Goal: Task Accomplishment & Management: Manage account settings

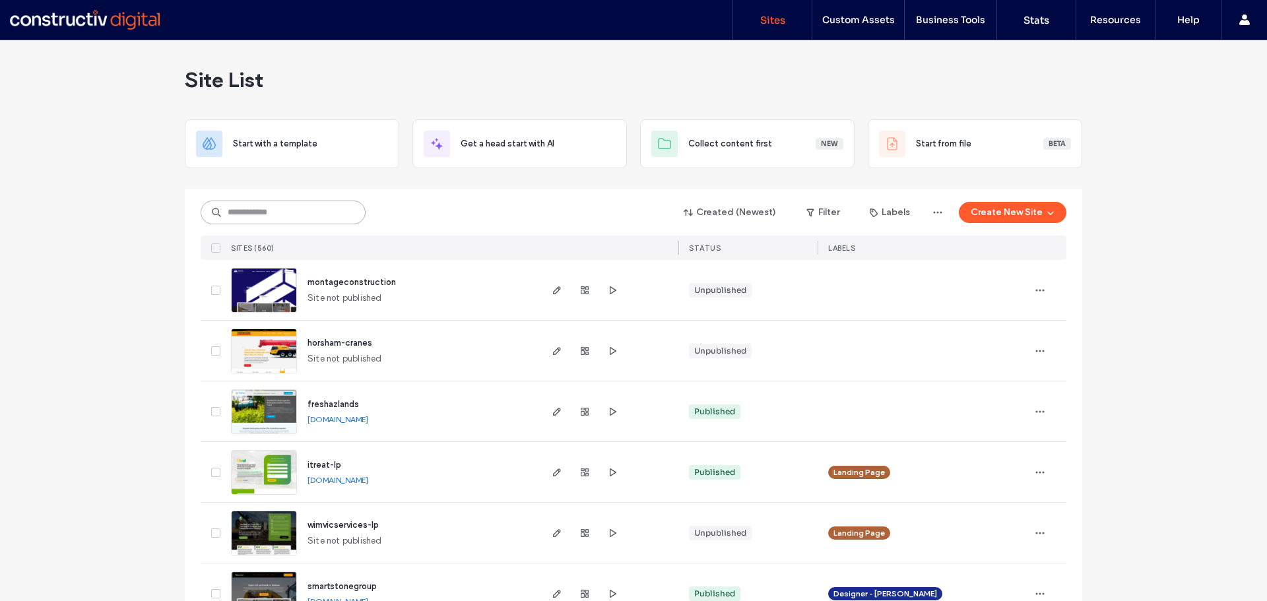
click at [247, 209] on input at bounding box center [283, 213] width 165 height 24
paste input "**********"
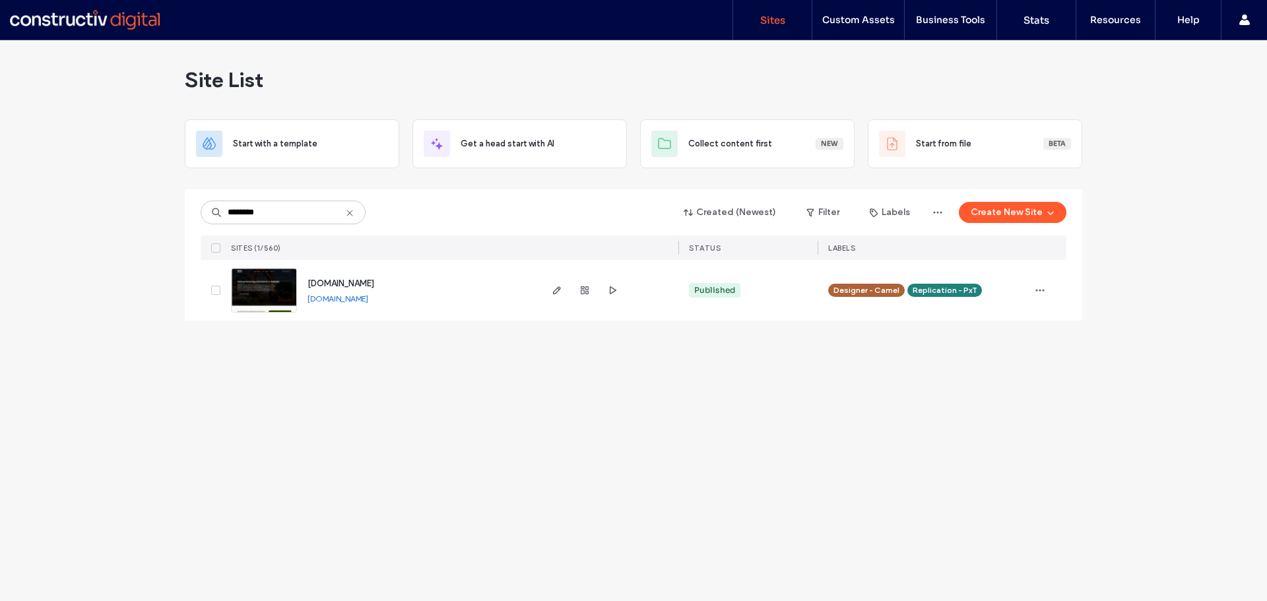
click at [374, 284] on span "[DOMAIN_NAME]" at bounding box center [341, 283] width 67 height 10
click at [315, 207] on input "********" at bounding box center [283, 213] width 165 height 24
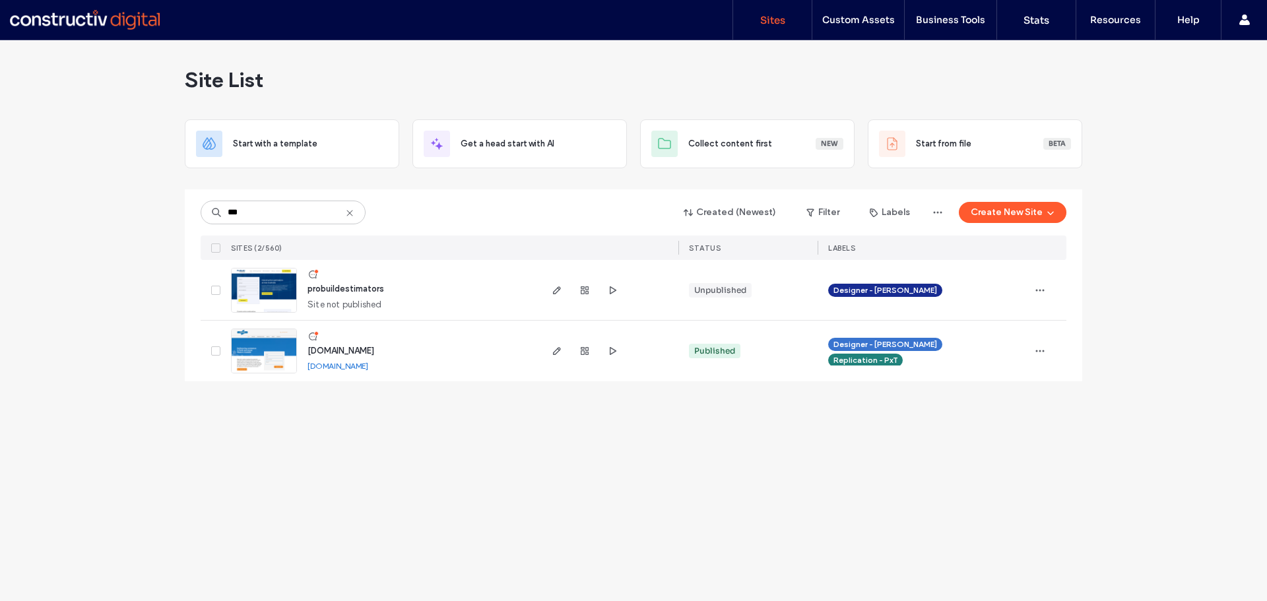
click at [374, 346] on span "www.robbrowa.com.au" at bounding box center [341, 351] width 67 height 10
click at [282, 214] on input "***" at bounding box center [283, 213] width 165 height 24
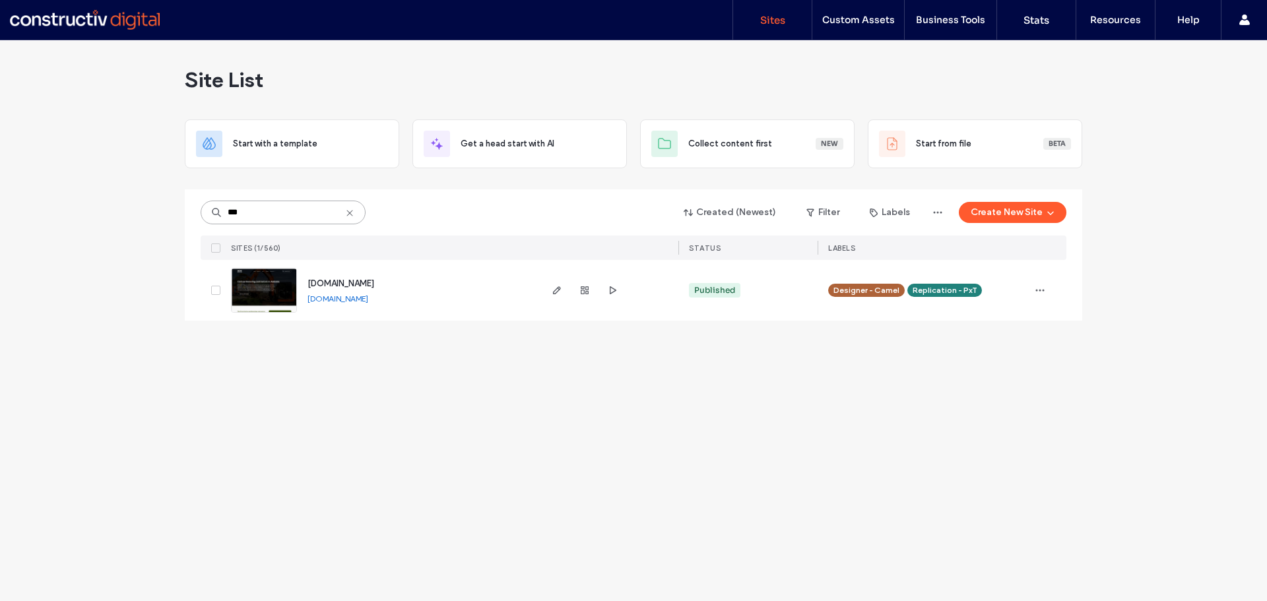
type input "***"
click at [360, 282] on span "[DOMAIN_NAME]" at bounding box center [341, 283] width 67 height 10
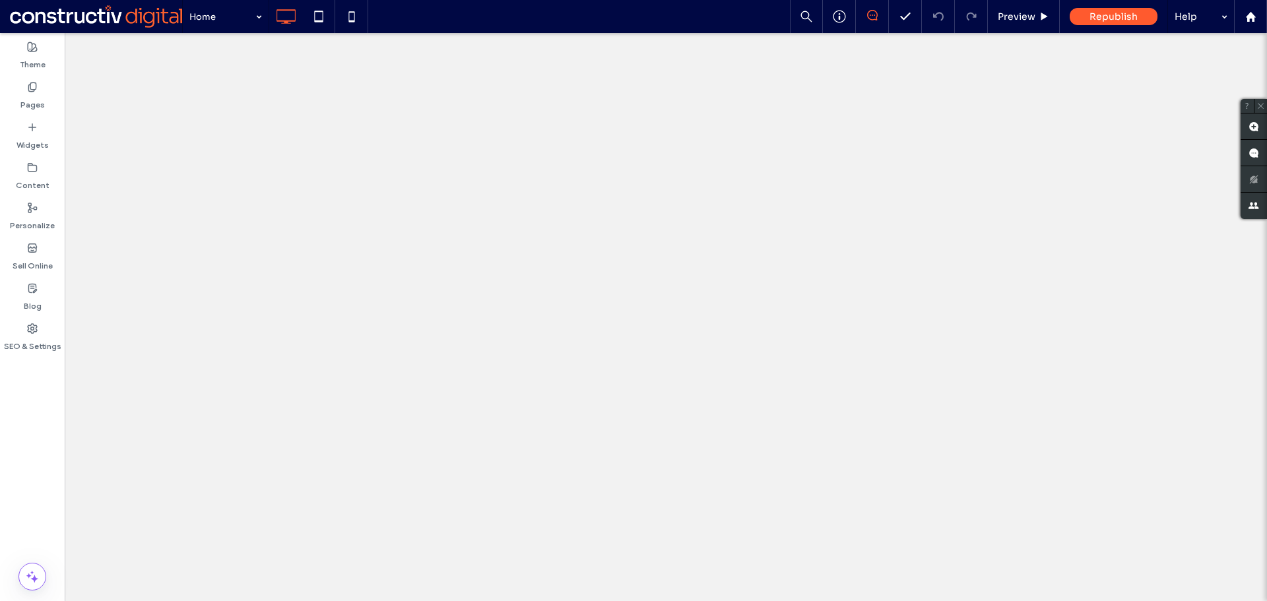
click at [40, 333] on div "SEO & Settings" at bounding box center [32, 337] width 65 height 40
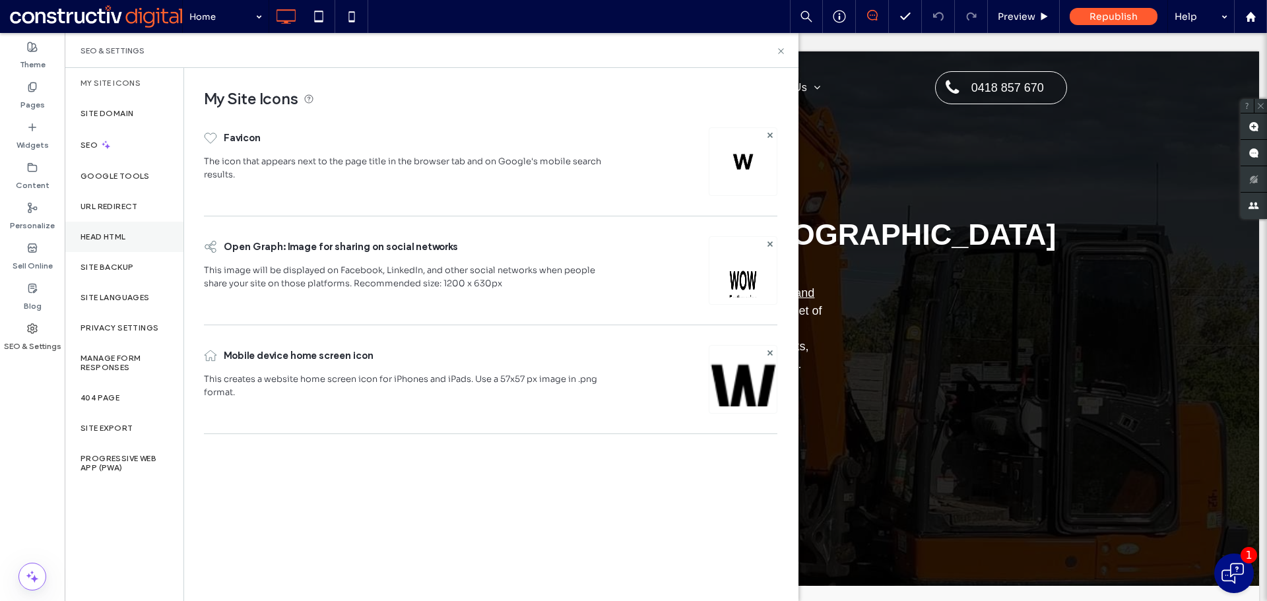
click at [124, 234] on label "Head HTML" at bounding box center [104, 236] width 46 height 9
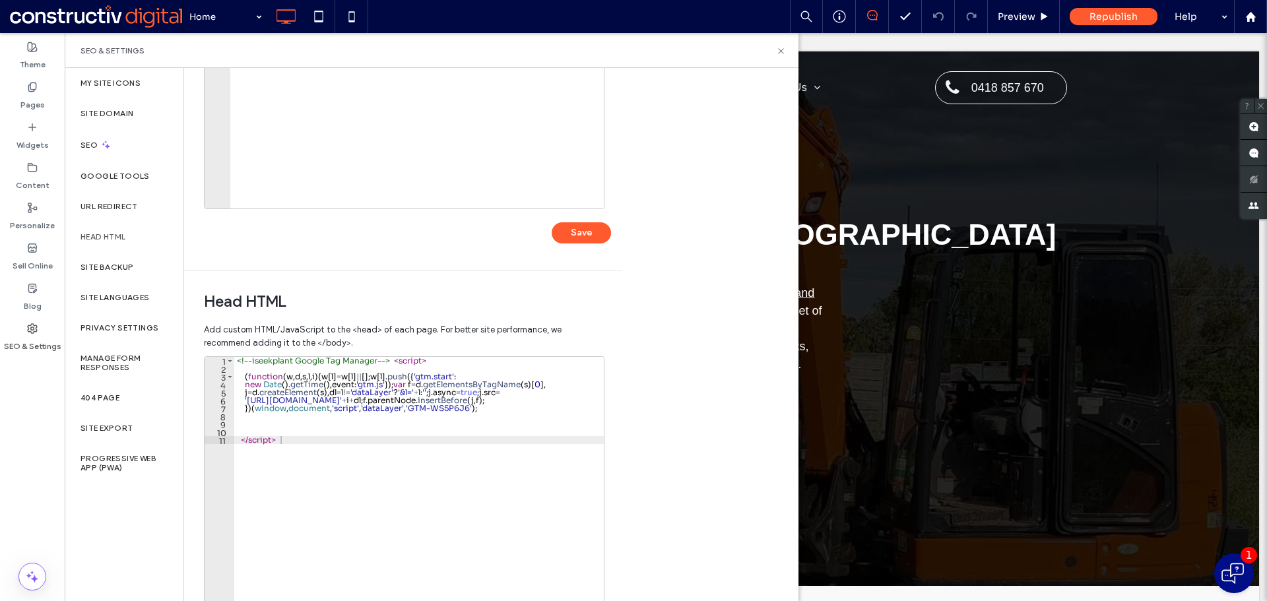
scroll to position [303, 0]
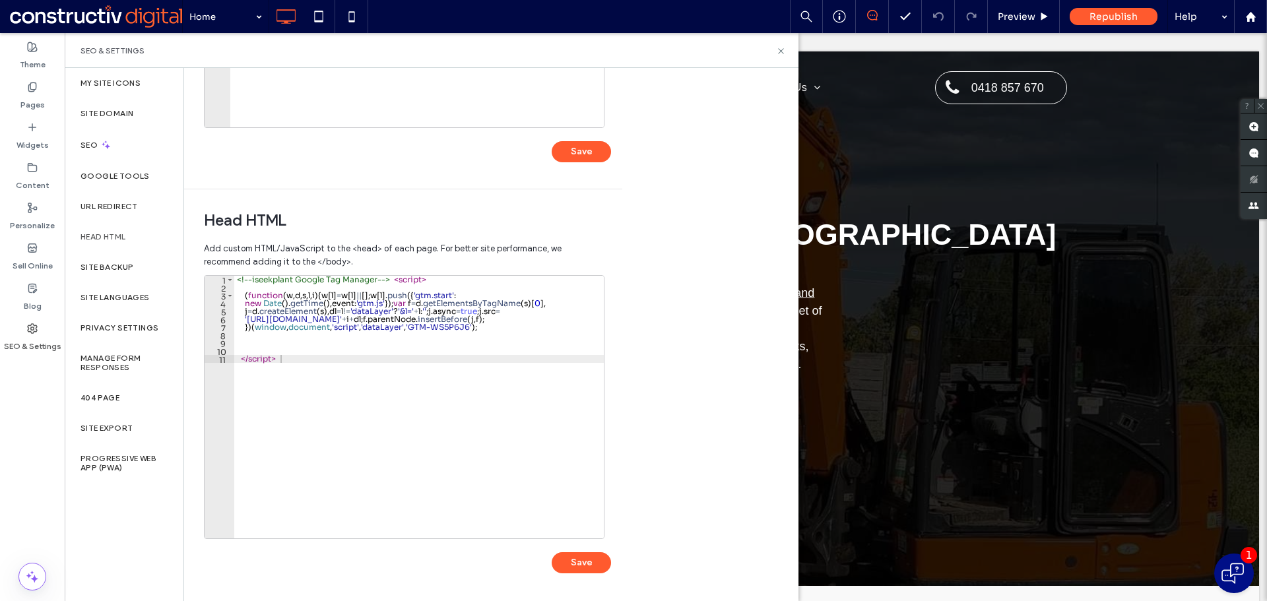
type textarea "*********"
click at [321, 356] on div "<!-- iseekplant Google Tag Manager --> < script > ( function ( w , d , s , l , …" at bounding box center [419, 415] width 370 height 278
paste textarea "Cursor at row 16"
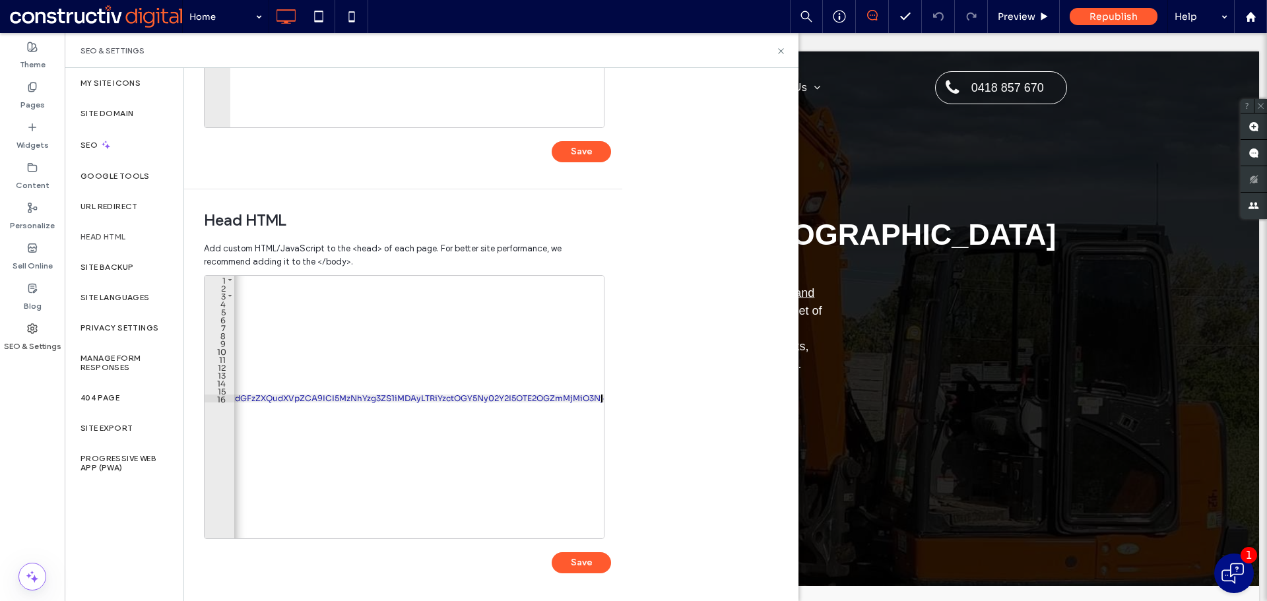
scroll to position [0, 2233]
click at [579, 568] on button "Save" at bounding box center [581, 562] width 59 height 21
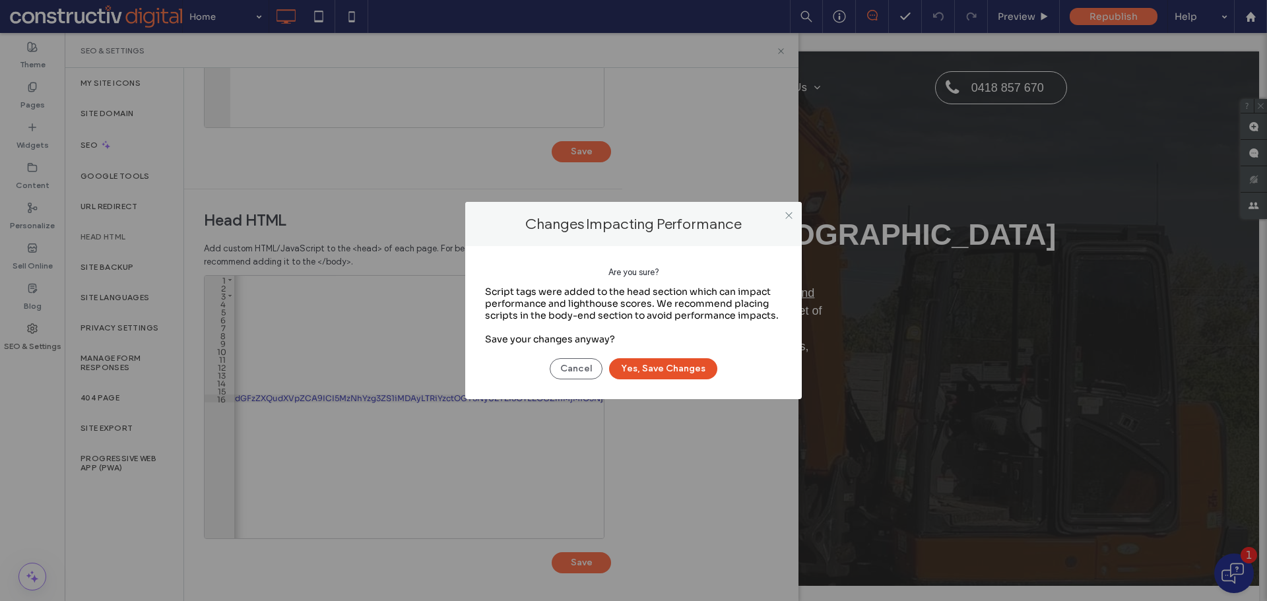
click at [687, 366] on button "Yes, Save Changes" at bounding box center [663, 368] width 108 height 21
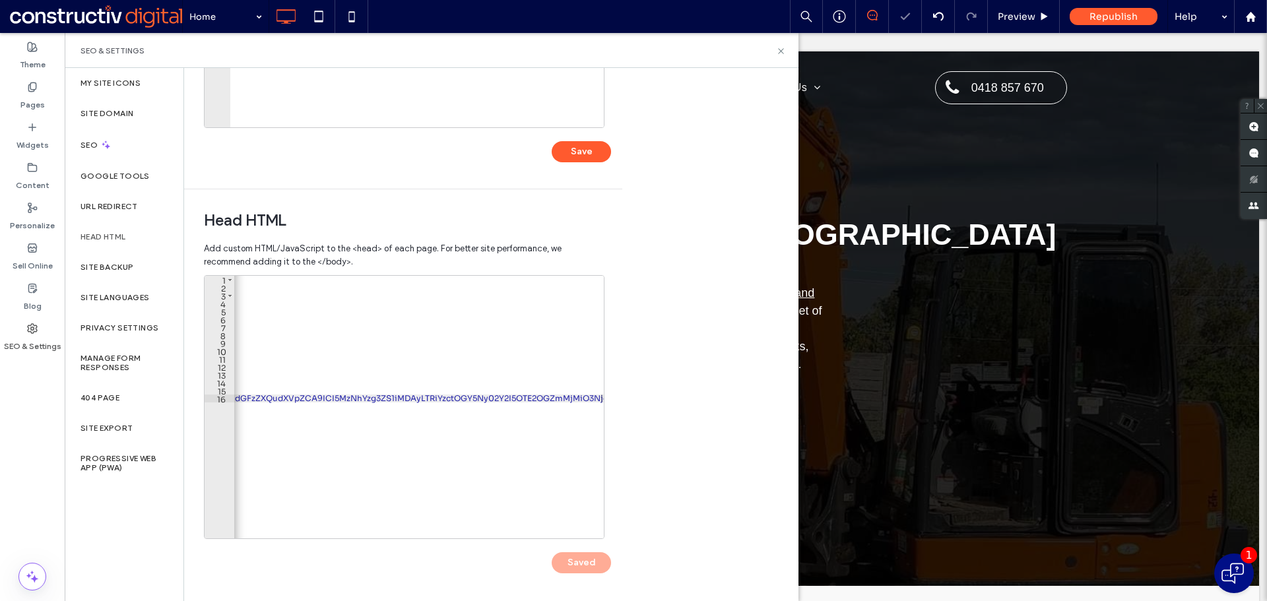
scroll to position [0, 0]
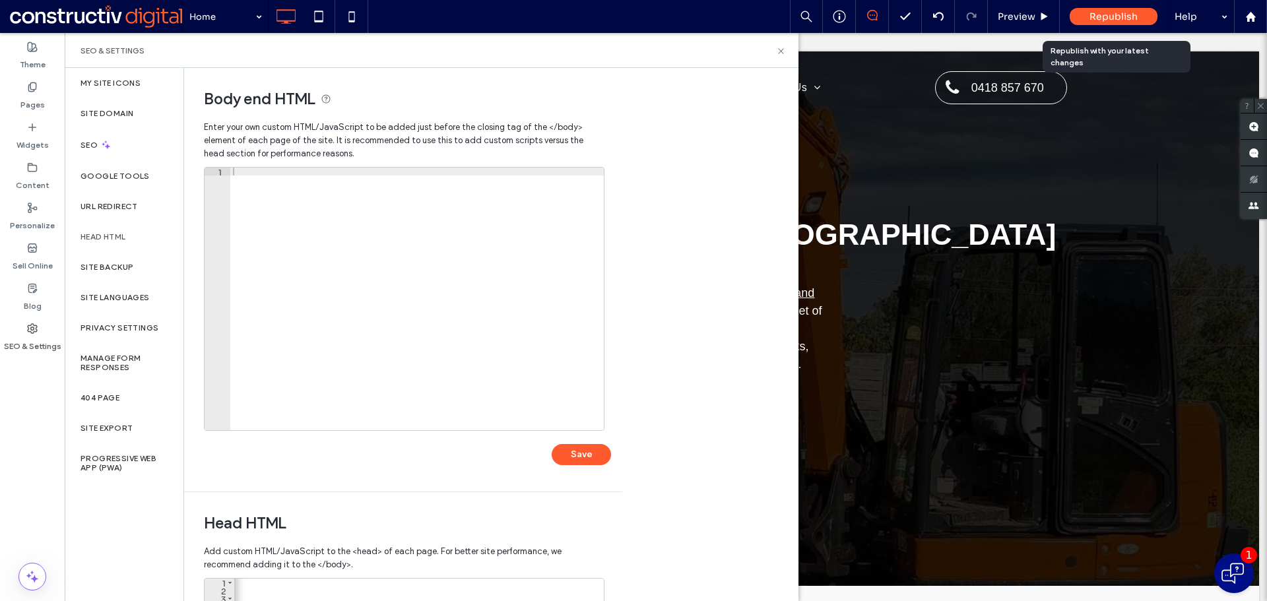
click at [1120, 22] on span "Republish" at bounding box center [1113, 17] width 48 height 12
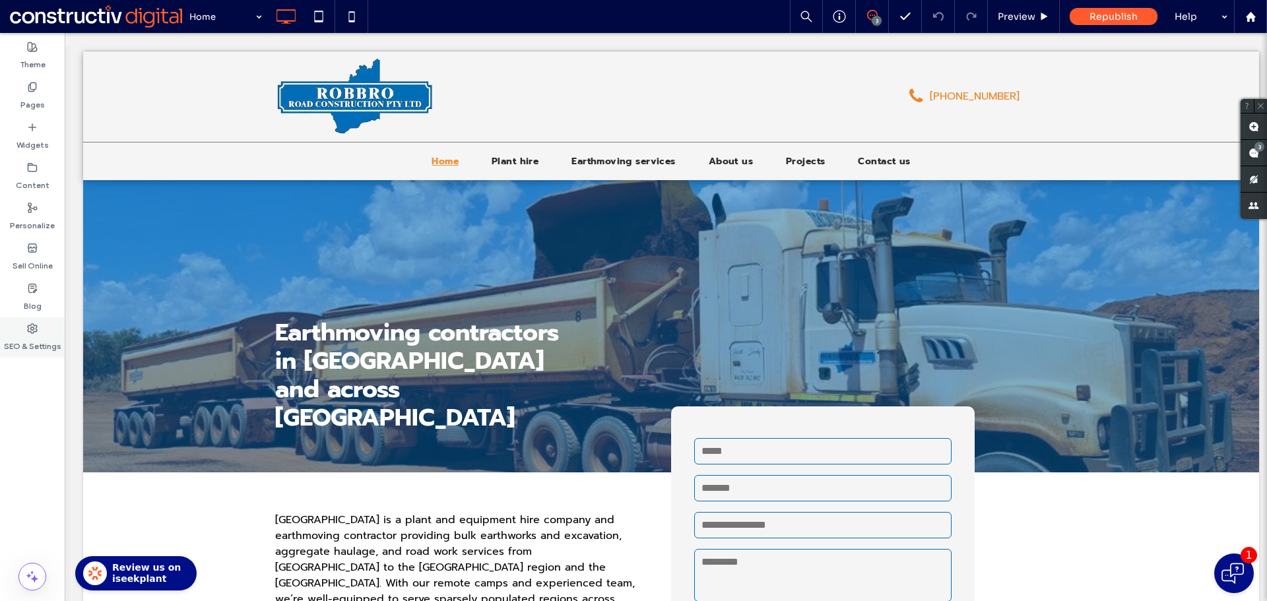
click at [29, 344] on label "SEO & Settings" at bounding box center [32, 343] width 57 height 18
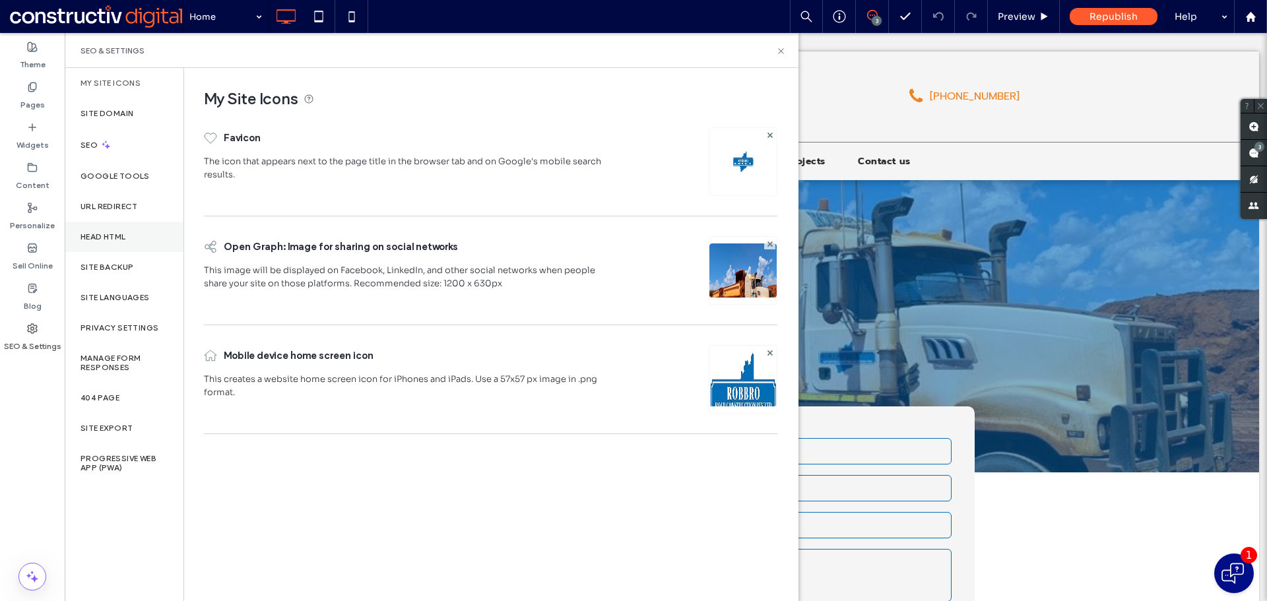
click at [113, 239] on label "Head HTML" at bounding box center [104, 236] width 46 height 9
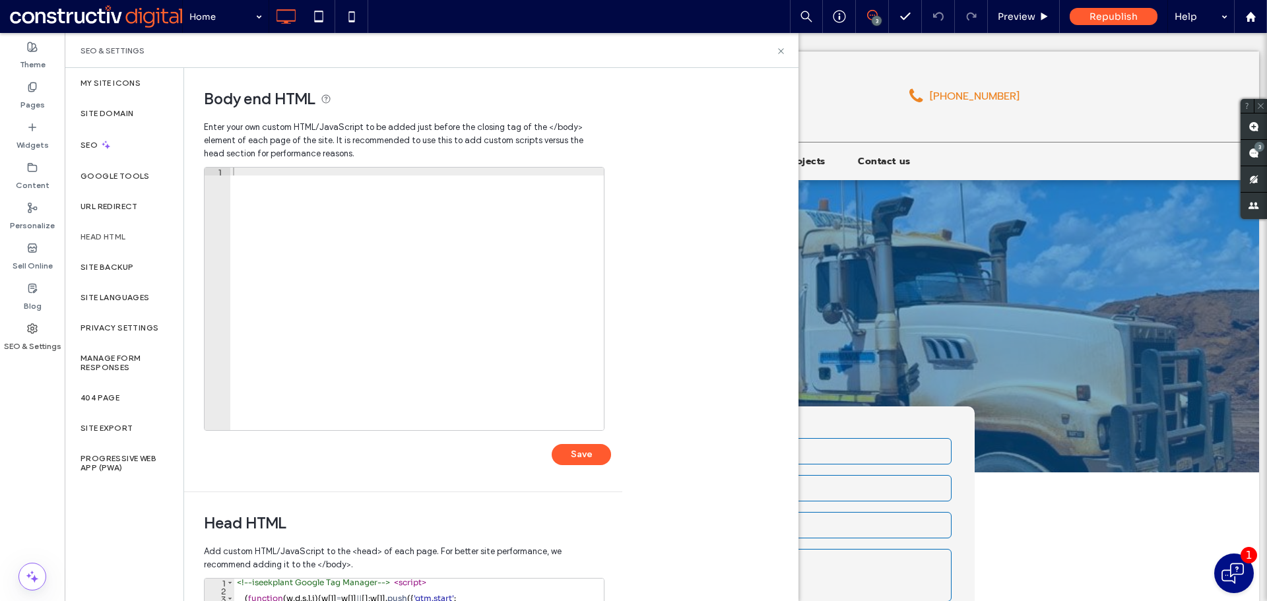
scroll to position [303, 0]
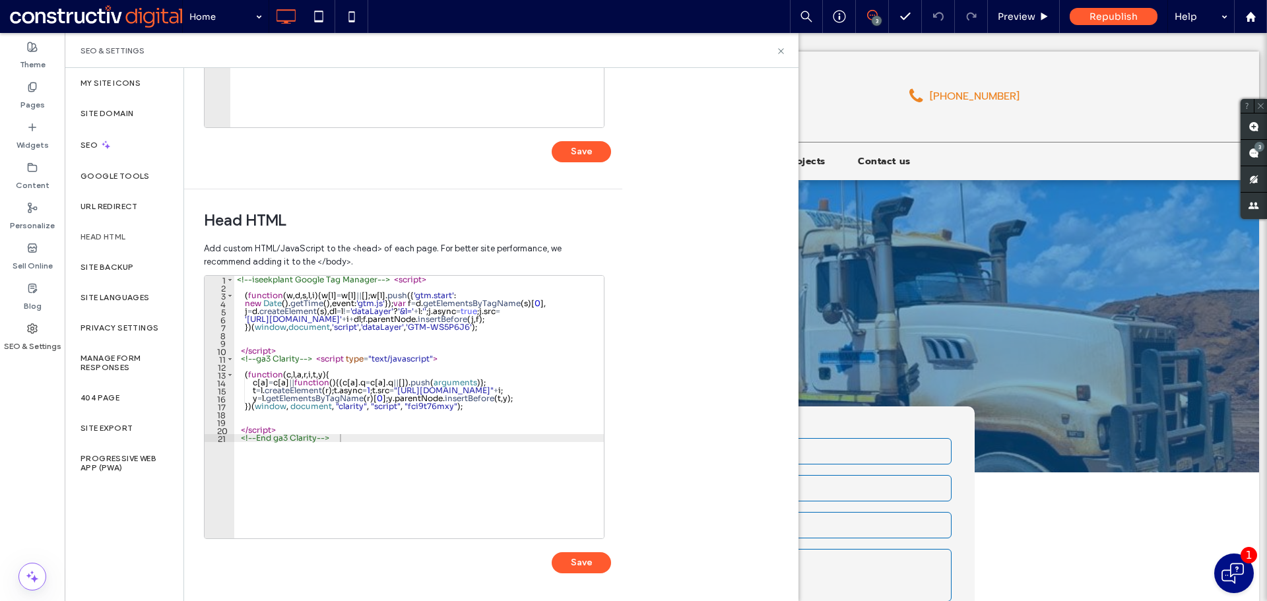
click at [375, 432] on div "<!-- iseekplant Google Tag Manager --> < script > ( function ( w , d , s , l , …" at bounding box center [419, 415] width 370 height 278
click at [373, 438] on div "<!-- iseekplant Google Tag Manager --> < script > ( function ( w , d , s , l , …" at bounding box center [419, 415] width 370 height 278
type textarea "**********"
paste textarea "Cursor at row 26"
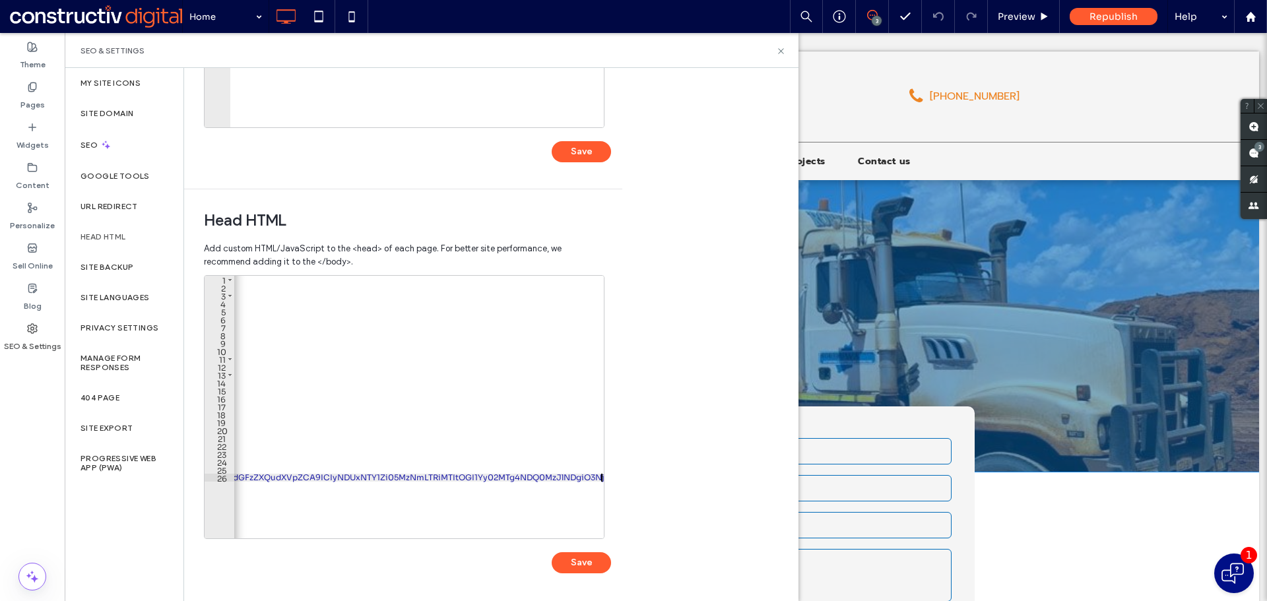
scroll to position [0, 2233]
click at [591, 563] on button "Save" at bounding box center [581, 562] width 59 height 21
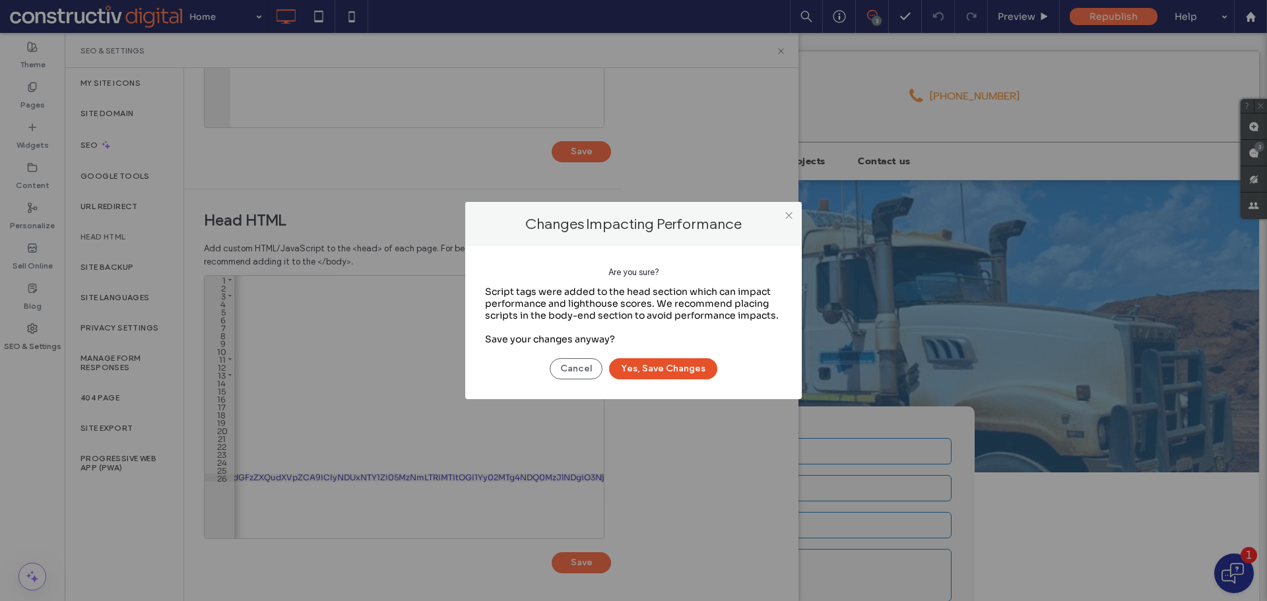
click at [674, 372] on button "Yes, Save Changes" at bounding box center [663, 368] width 108 height 21
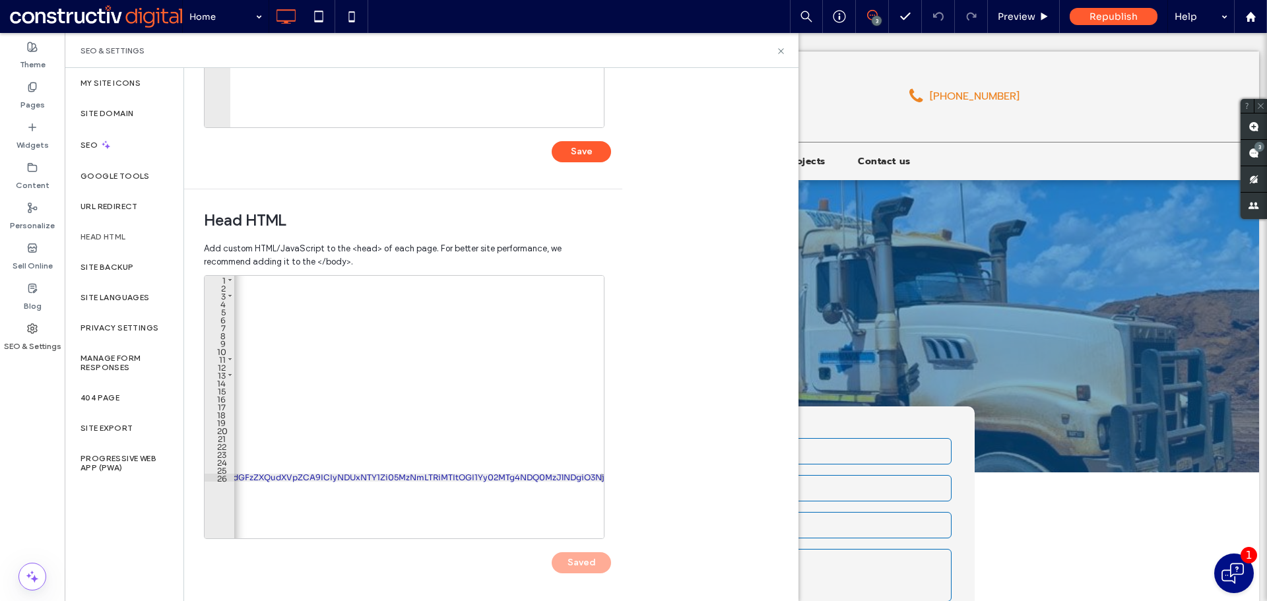
scroll to position [0, 0]
click at [780, 49] on icon at bounding box center [781, 51] width 10 height 10
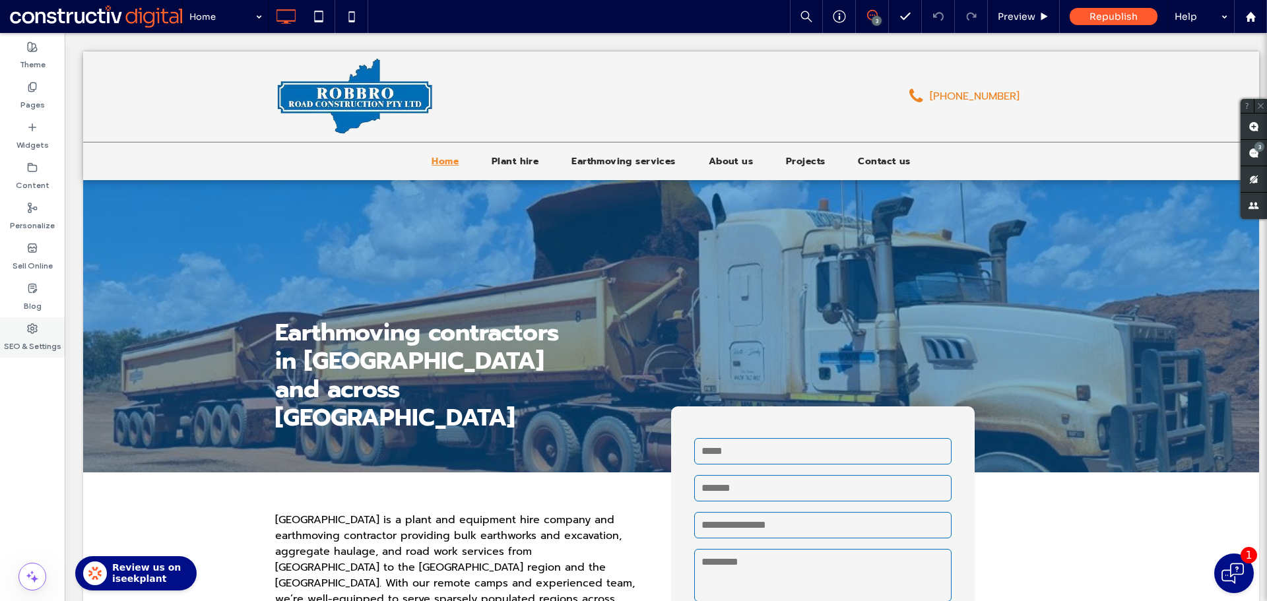
click at [36, 348] on label "SEO & Settings" at bounding box center [32, 343] width 57 height 18
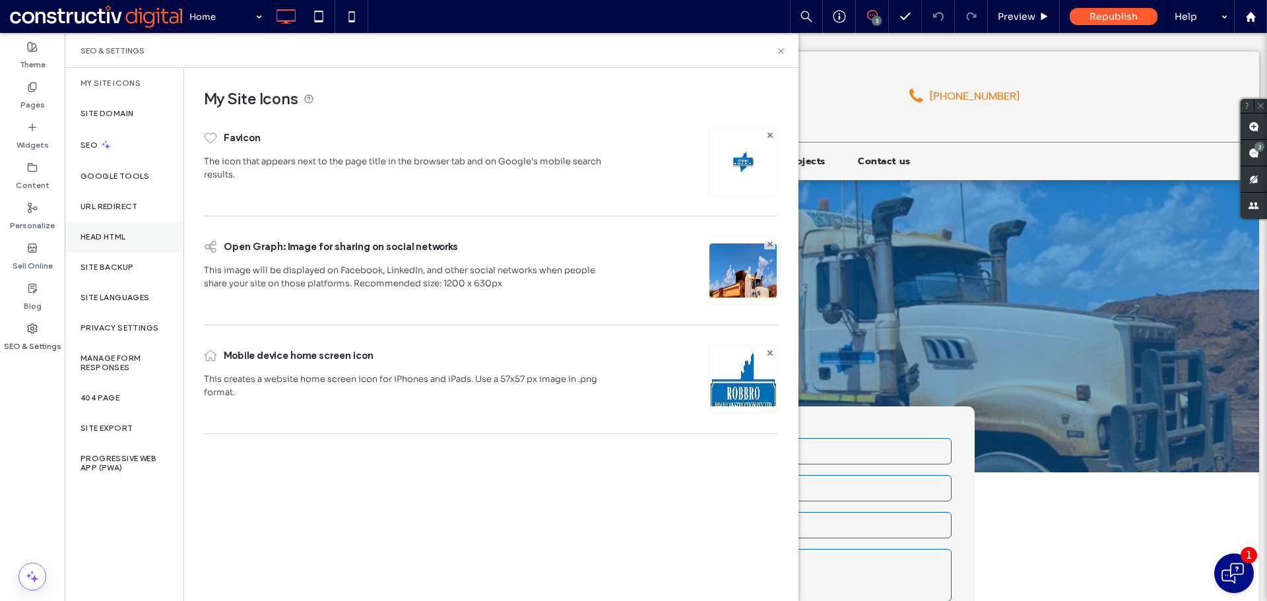
click at [121, 233] on label "Head HTML" at bounding box center [104, 236] width 46 height 9
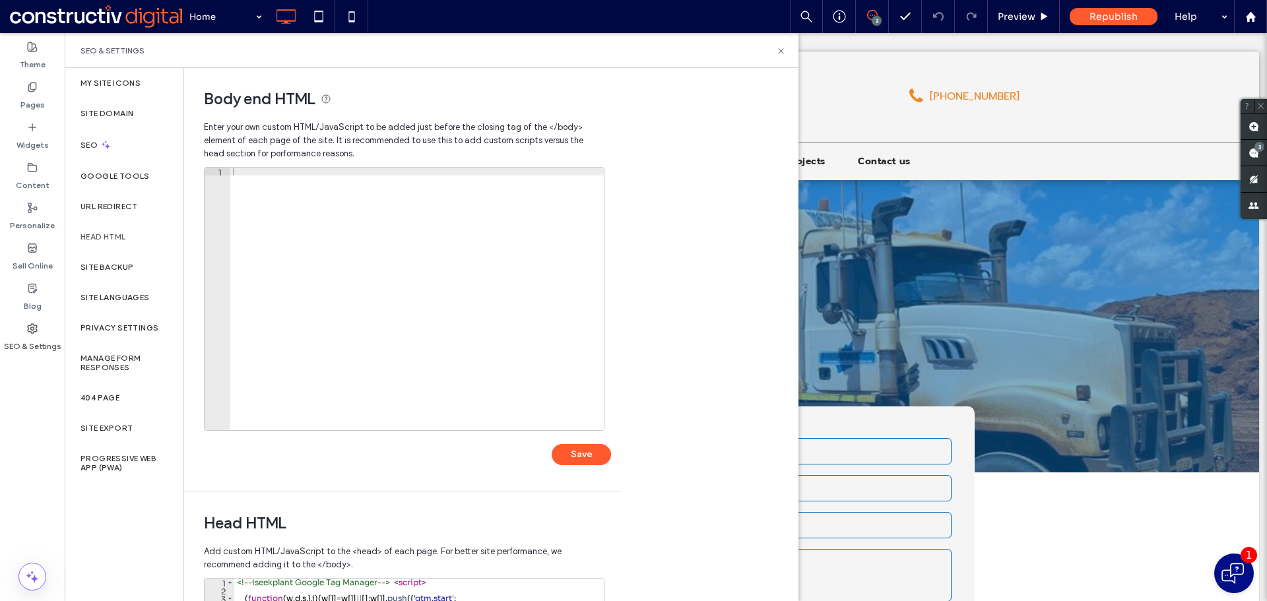
scroll to position [303, 0]
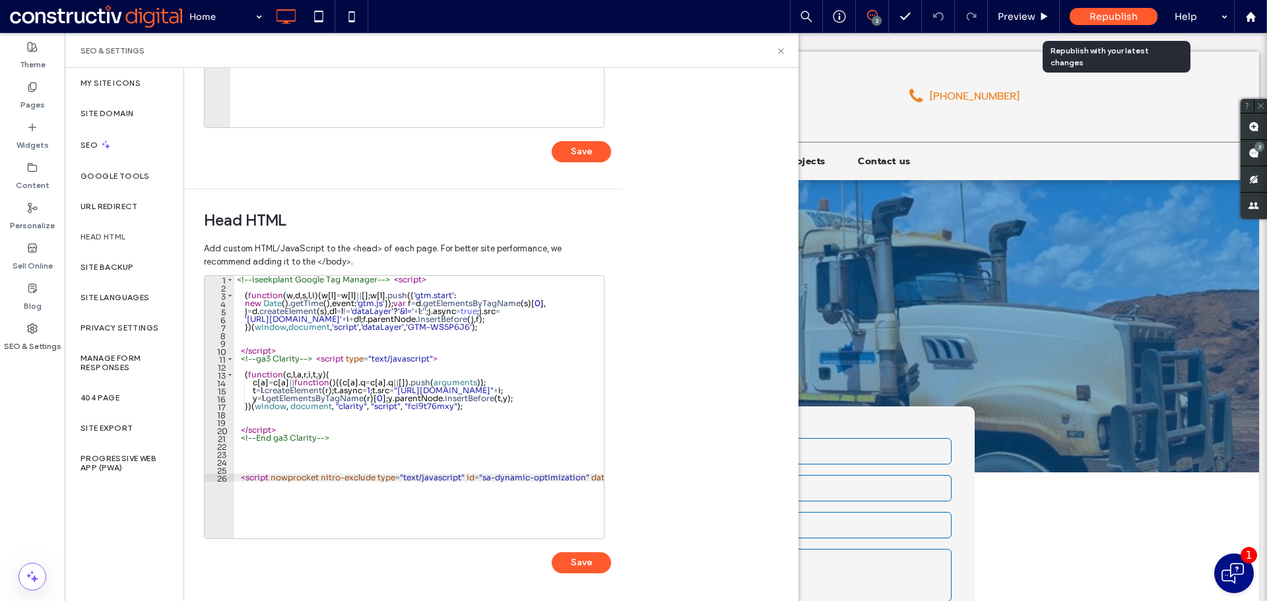
click at [1120, 12] on span "Republish" at bounding box center [1113, 17] width 48 height 12
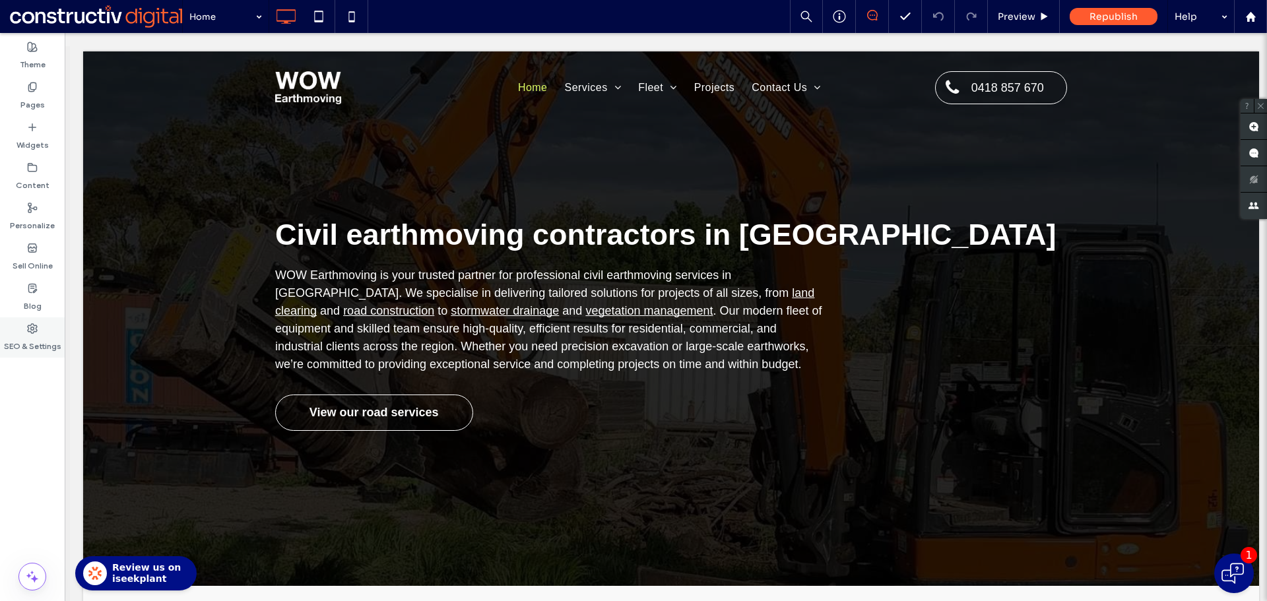
click at [57, 341] on label "SEO & Settings" at bounding box center [32, 343] width 57 height 18
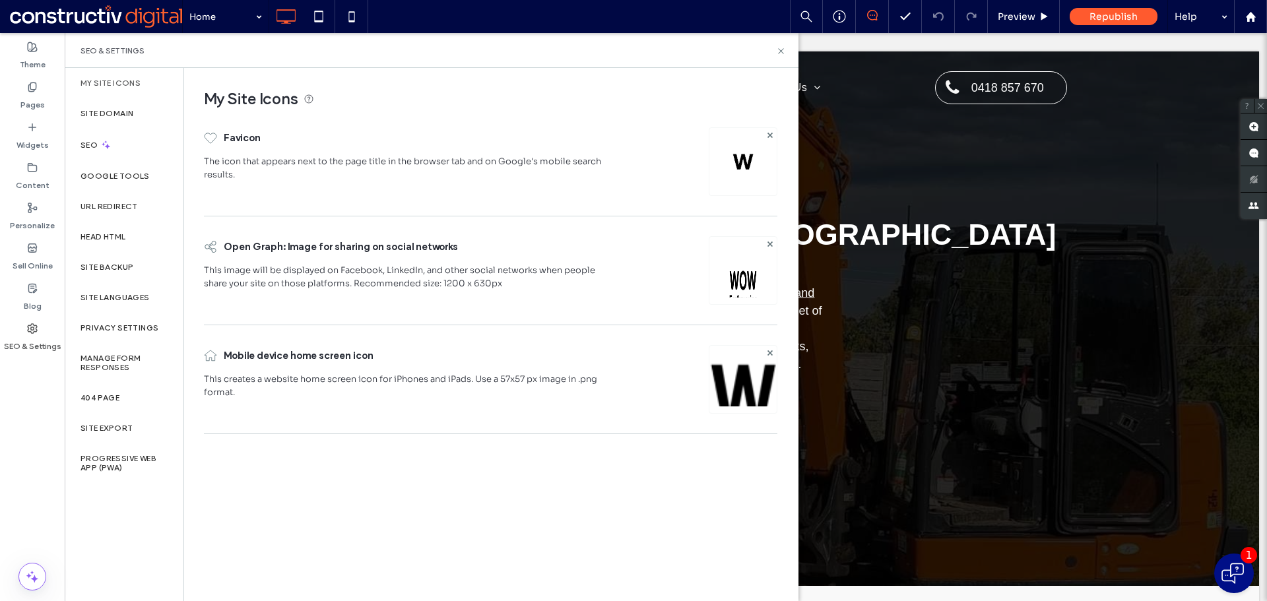
click at [32, 346] on label "SEO & Settings" at bounding box center [32, 343] width 57 height 18
click at [124, 141] on div "SEO" at bounding box center [124, 145] width 119 height 32
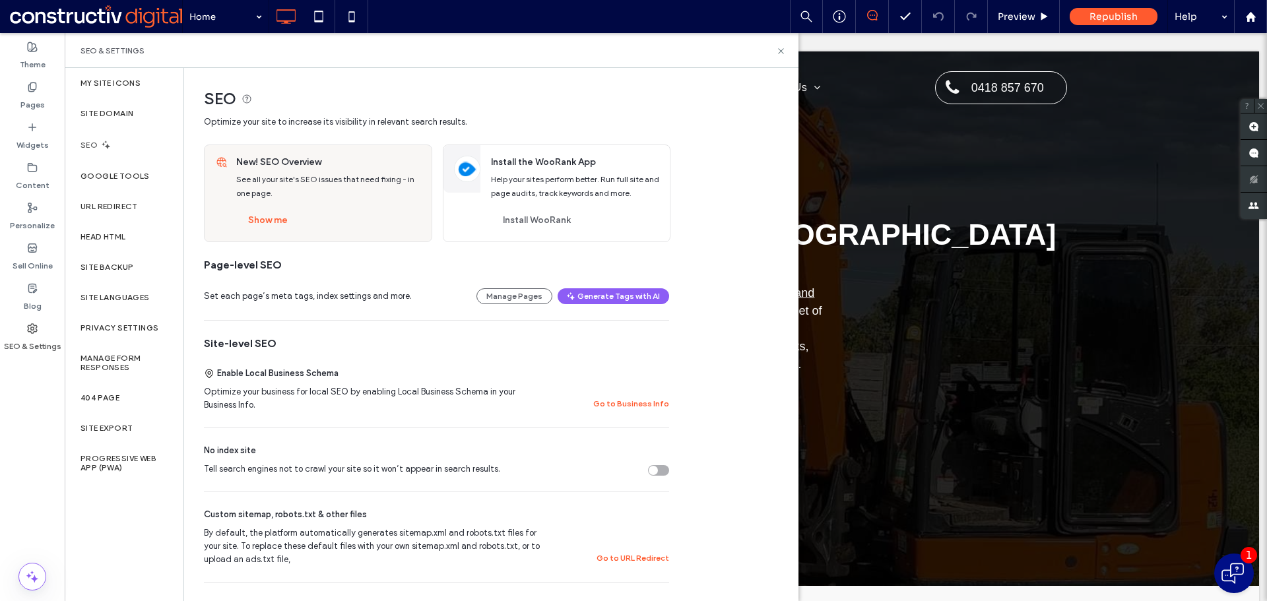
click at [38, 331] on div "SEO & Settings" at bounding box center [32, 337] width 65 height 40
click at [119, 235] on label "Head HTML" at bounding box center [104, 236] width 46 height 9
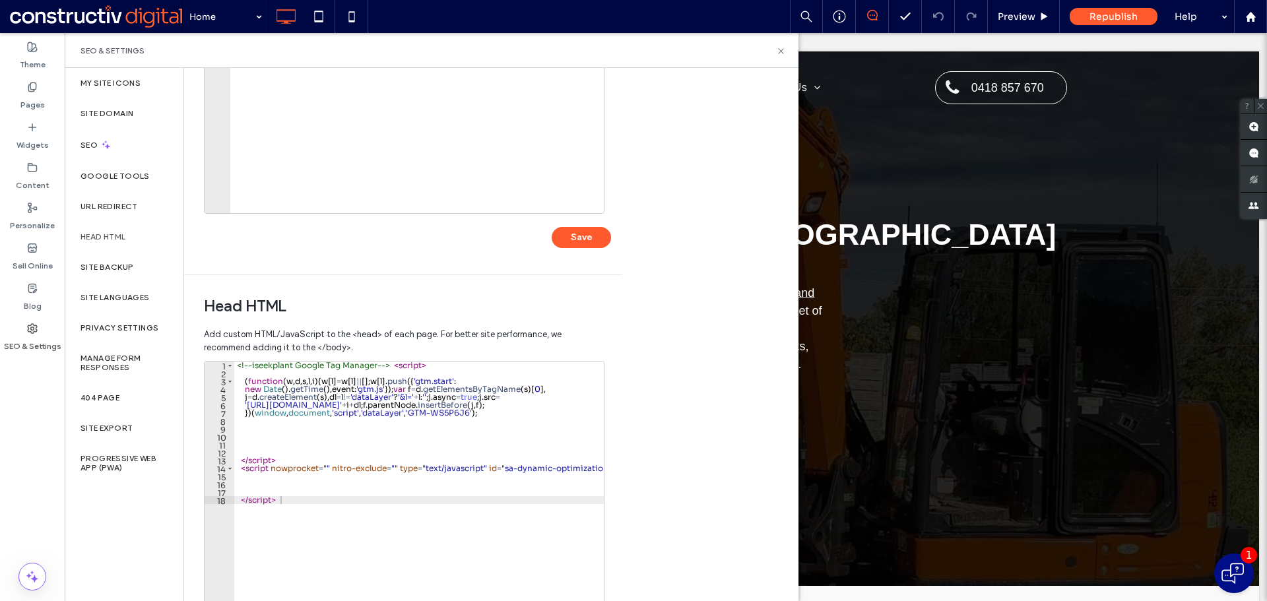
scroll to position [303, 0]
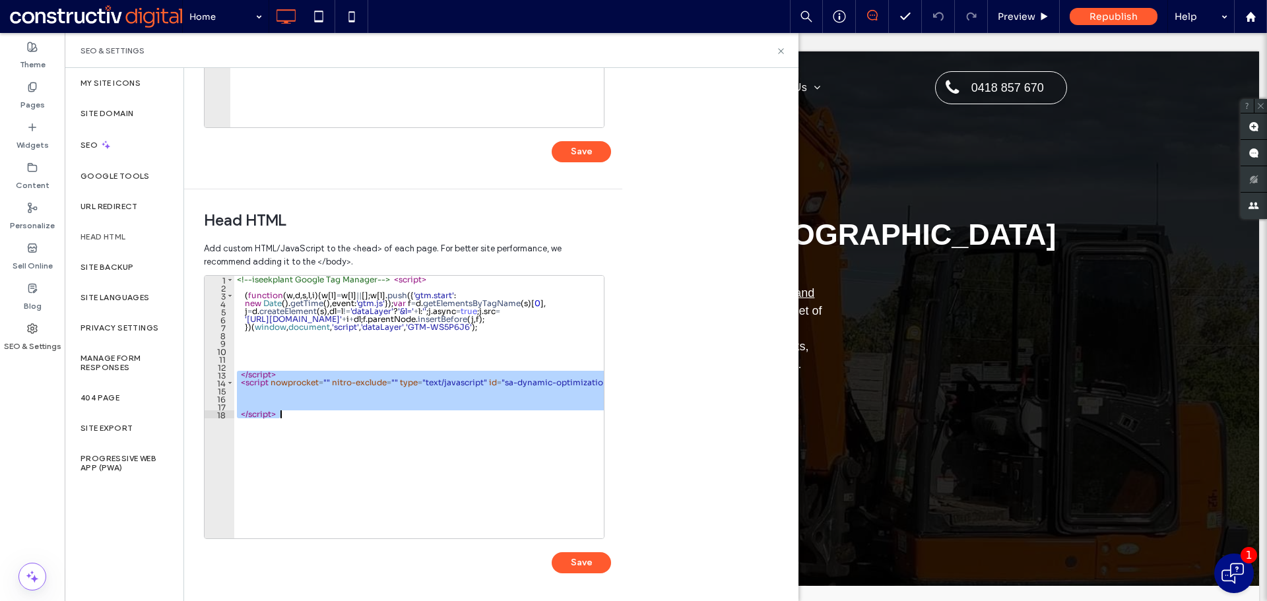
drag, startPoint x: 235, startPoint y: 373, endPoint x: 339, endPoint y: 457, distance: 133.4
click at [244, 439] on div "<!-- iseekplant Google Tag Manager --> < script > ( function ( w , d , s , l , …" at bounding box center [419, 407] width 370 height 263
drag, startPoint x: 241, startPoint y: 381, endPoint x: 352, endPoint y: 462, distance: 137.0
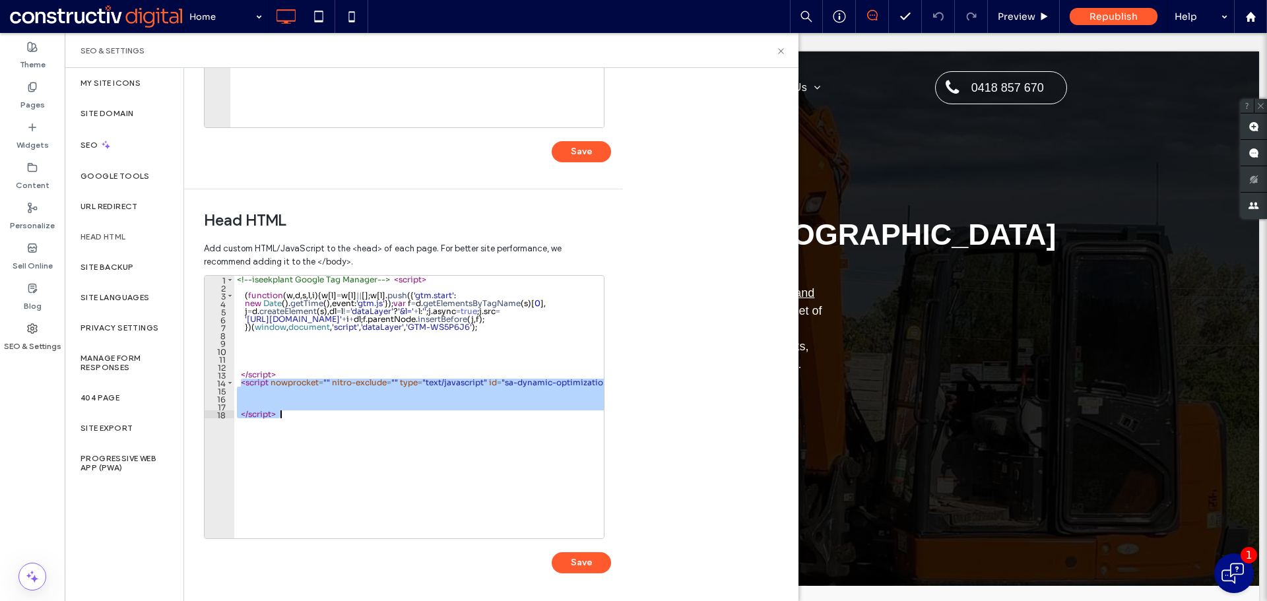
type textarea "*********"
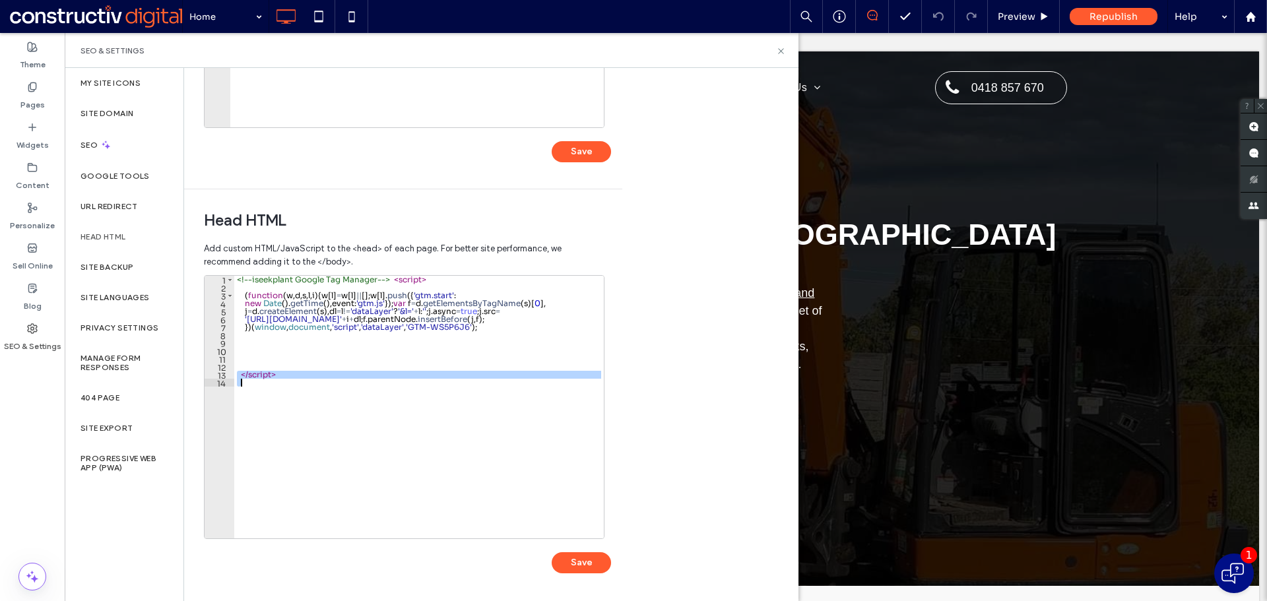
drag, startPoint x: 236, startPoint y: 372, endPoint x: 287, endPoint y: 403, distance: 59.9
click at [287, 403] on div "<!-- iseekplant Google Tag Manager --> < script > ( function ( w , d , s , l , …" at bounding box center [419, 410] width 370 height 269
type textarea "*********"
click at [287, 403] on div "<!-- iseekplant Google Tag Manager --> < script > ( function ( w , d , s , l , …" at bounding box center [419, 407] width 370 height 263
click at [240, 373] on div "<!-- iseekplant Google Tag Manager --> < script > ( function ( w , d , s , l , …" at bounding box center [419, 415] width 370 height 278
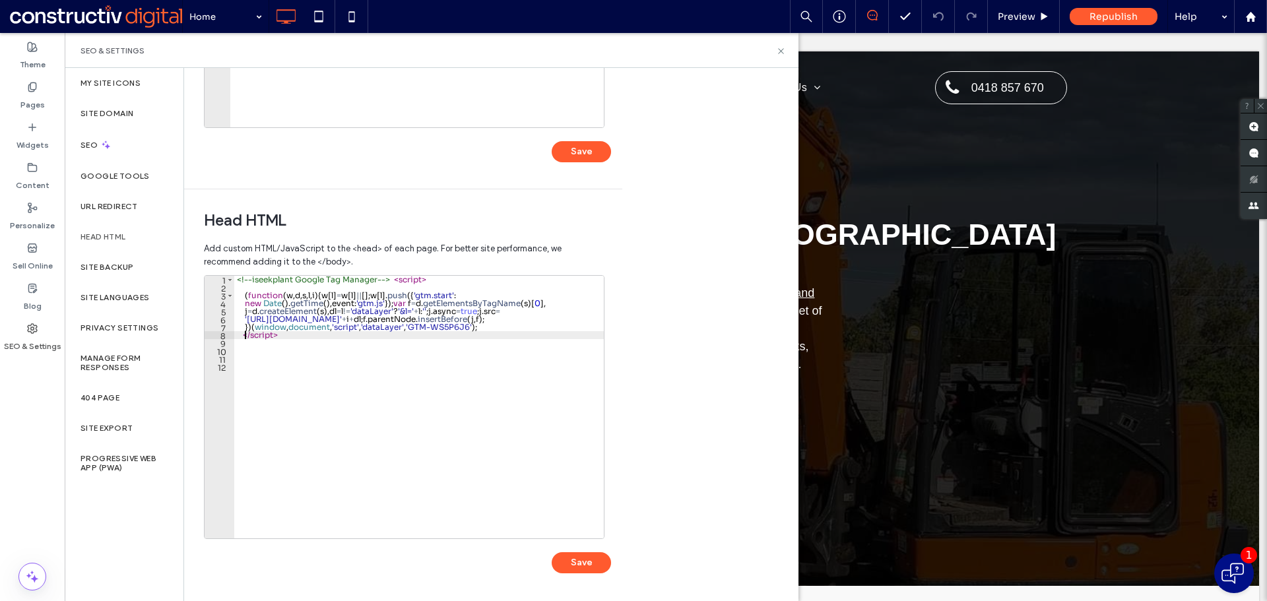
type textarea "*********"
click at [254, 363] on div "<!-- iseekplant Google Tag Manager --> < script > ( function ( w , d , s , l , …" at bounding box center [419, 415] width 370 height 278
paste textarea "Cursor at row 14"
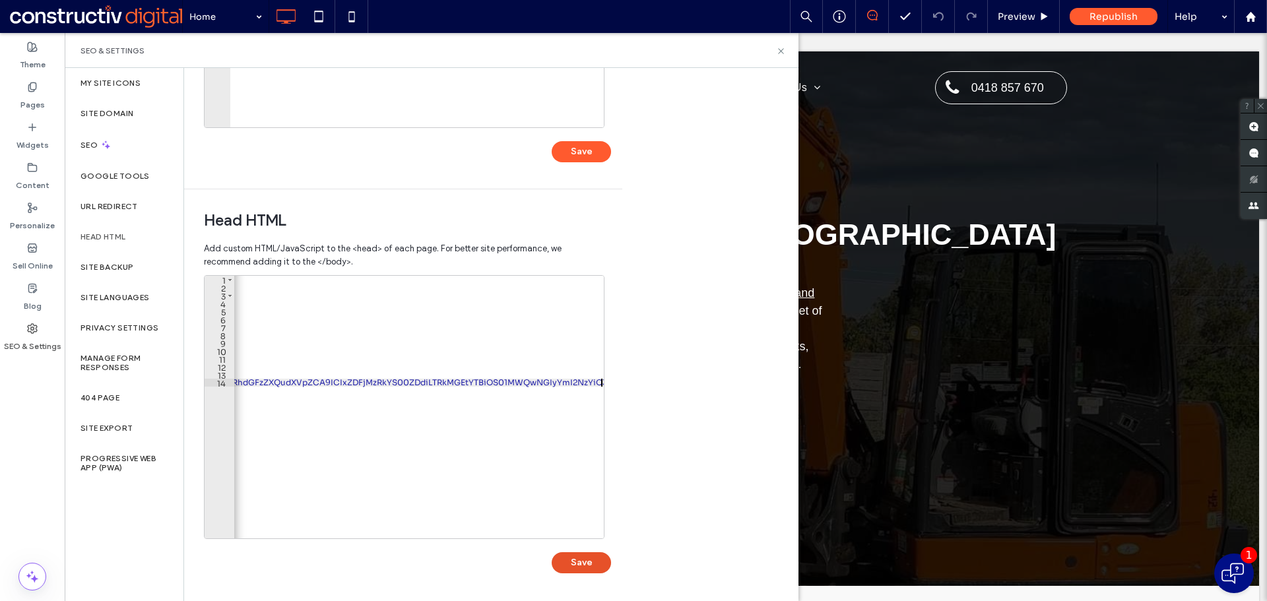
click at [560, 554] on button "Save" at bounding box center [581, 562] width 59 height 21
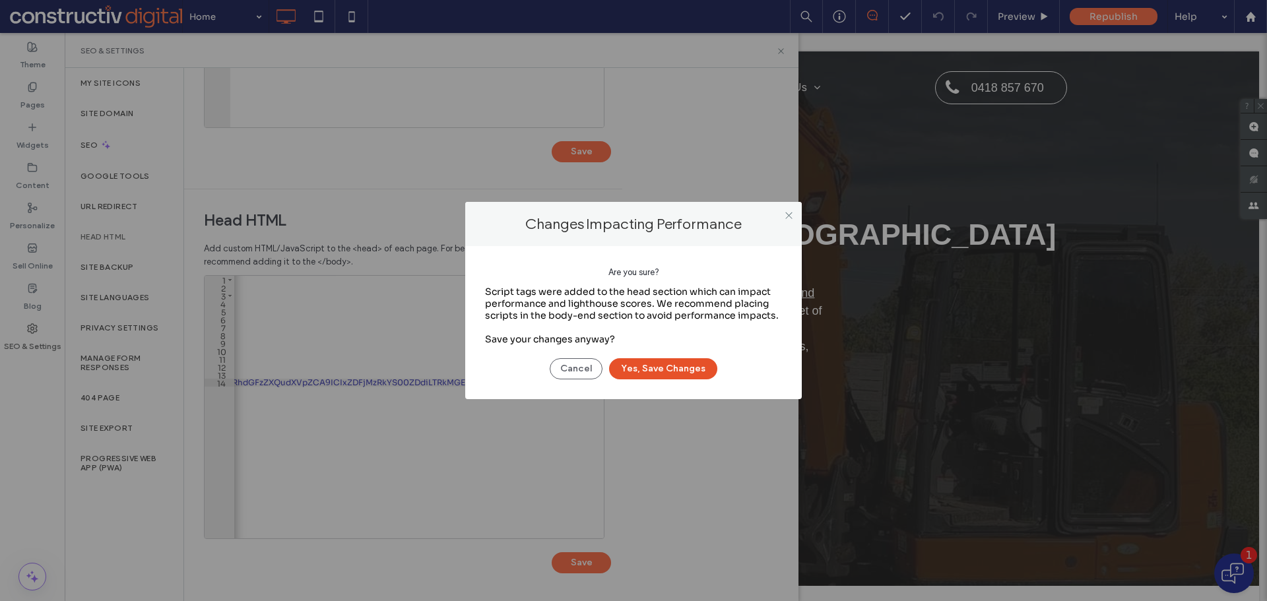
click at [680, 366] on button "Yes, Save Changes" at bounding box center [663, 368] width 108 height 21
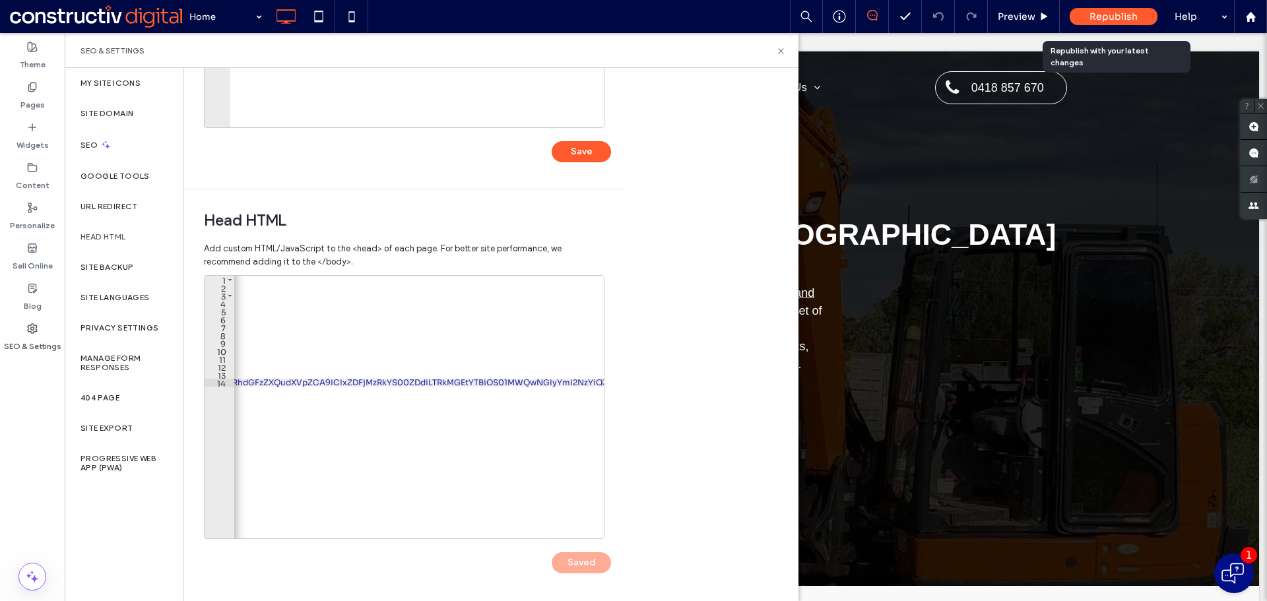
click at [1124, 20] on span "Republish" at bounding box center [1113, 17] width 48 height 12
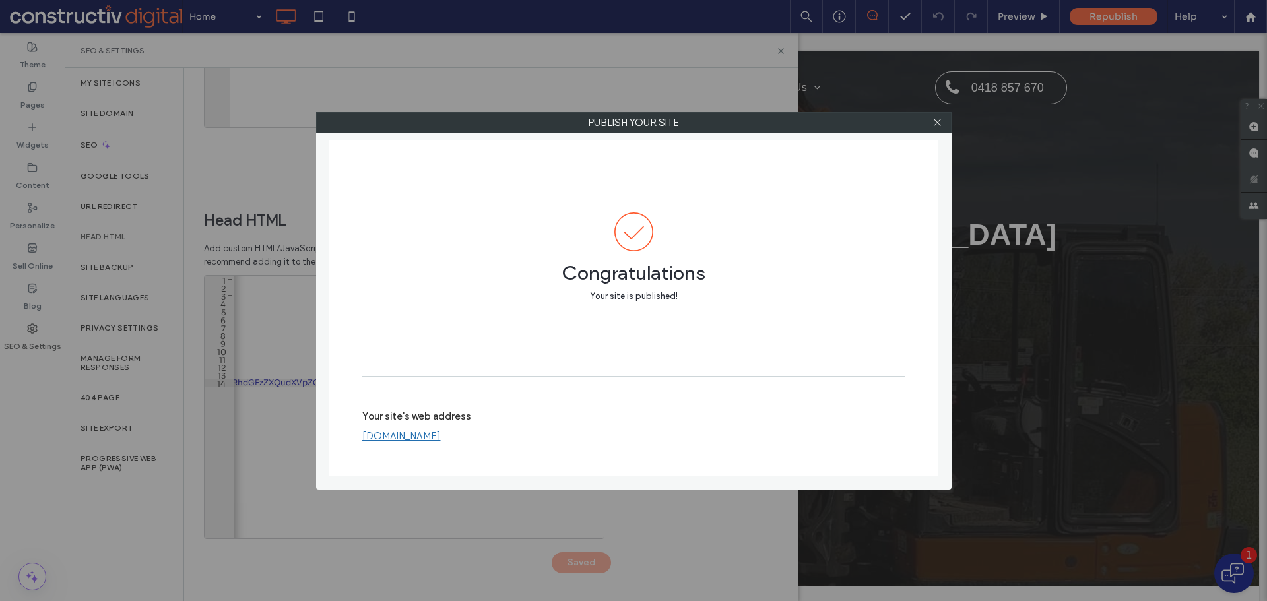
scroll to position [0, 0]
click at [934, 124] on icon at bounding box center [937, 122] width 10 height 10
